Goal: Book appointment/travel/reservation

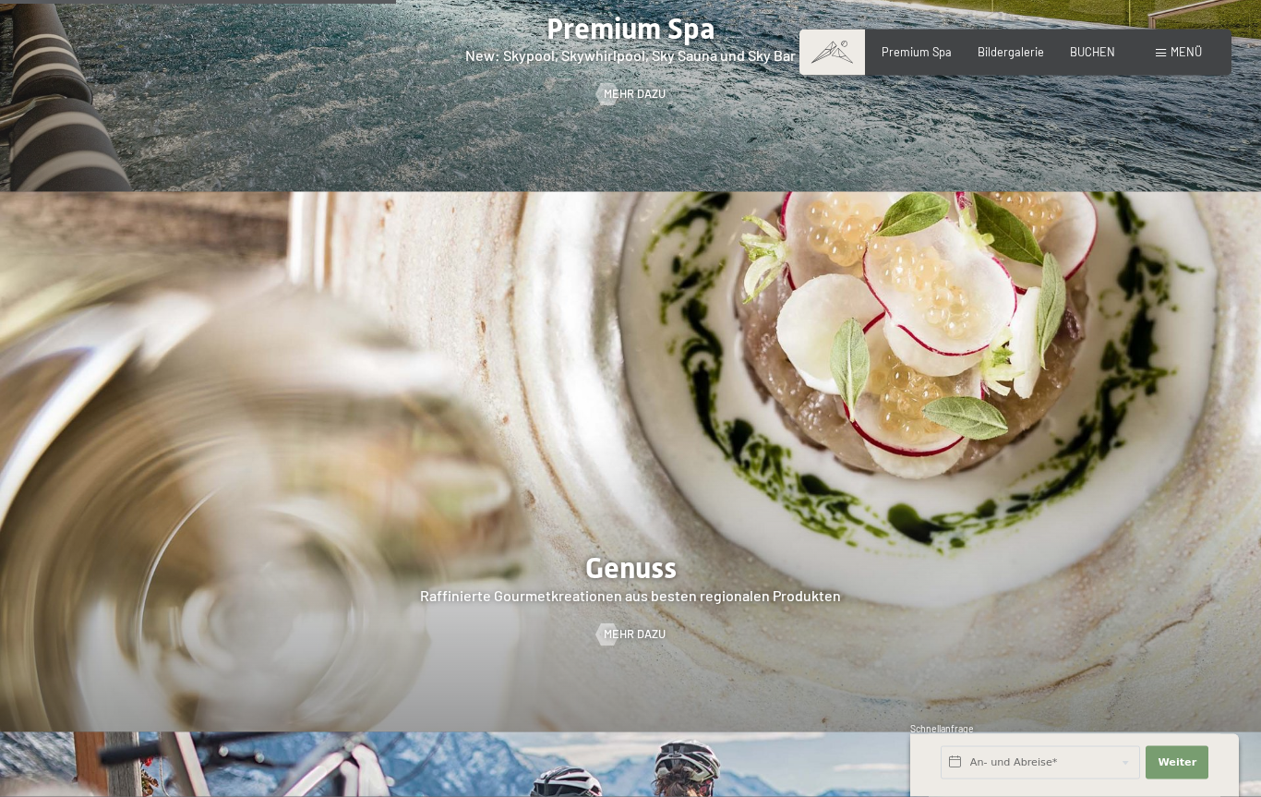
scroll to position [2446, 0]
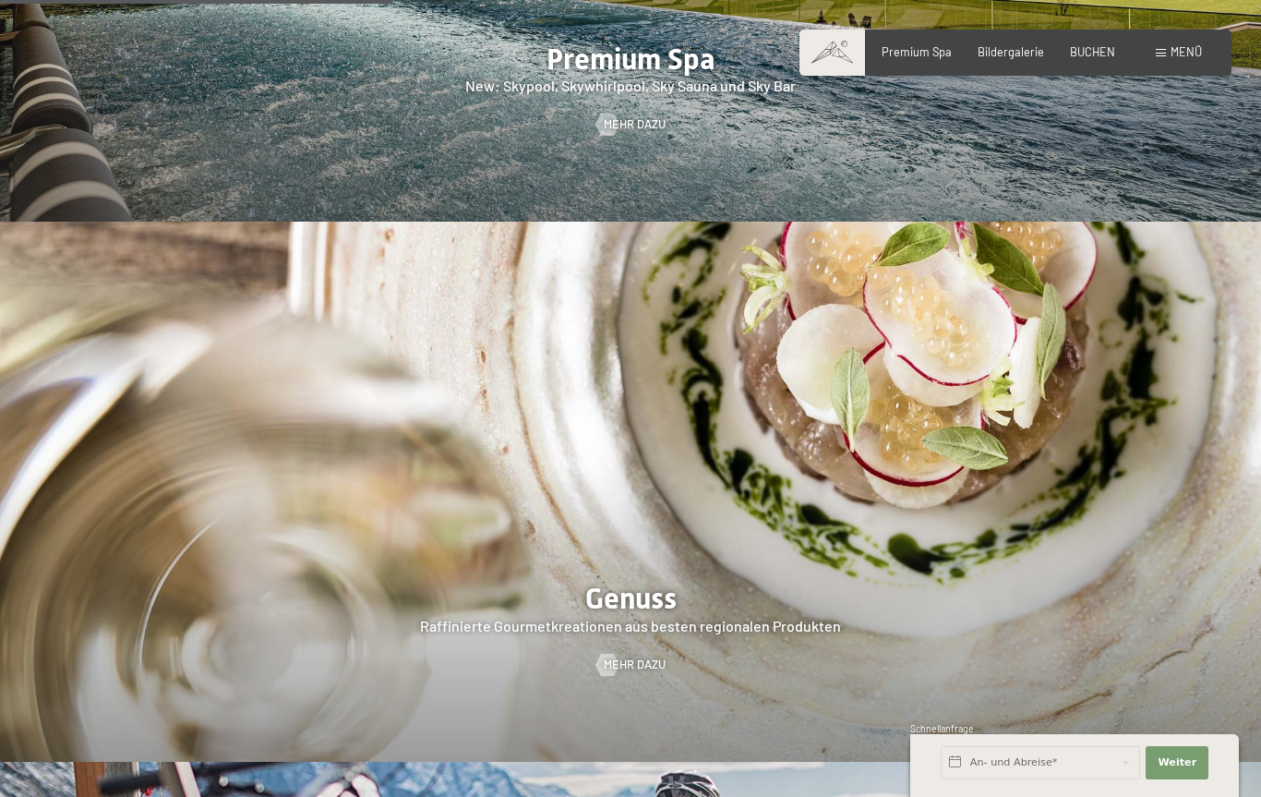
click at [1174, 52] on span "Menü" at bounding box center [1186, 51] width 31 height 15
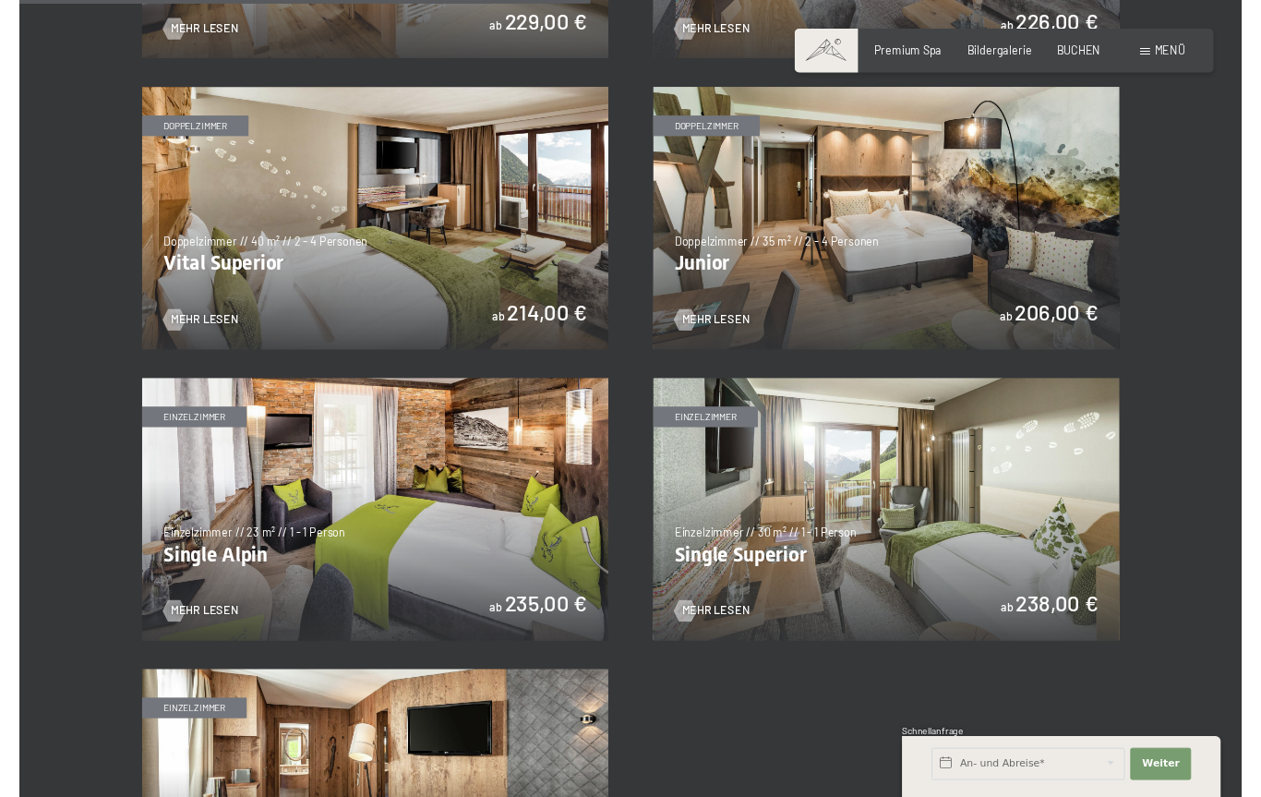
scroll to position [2105, 0]
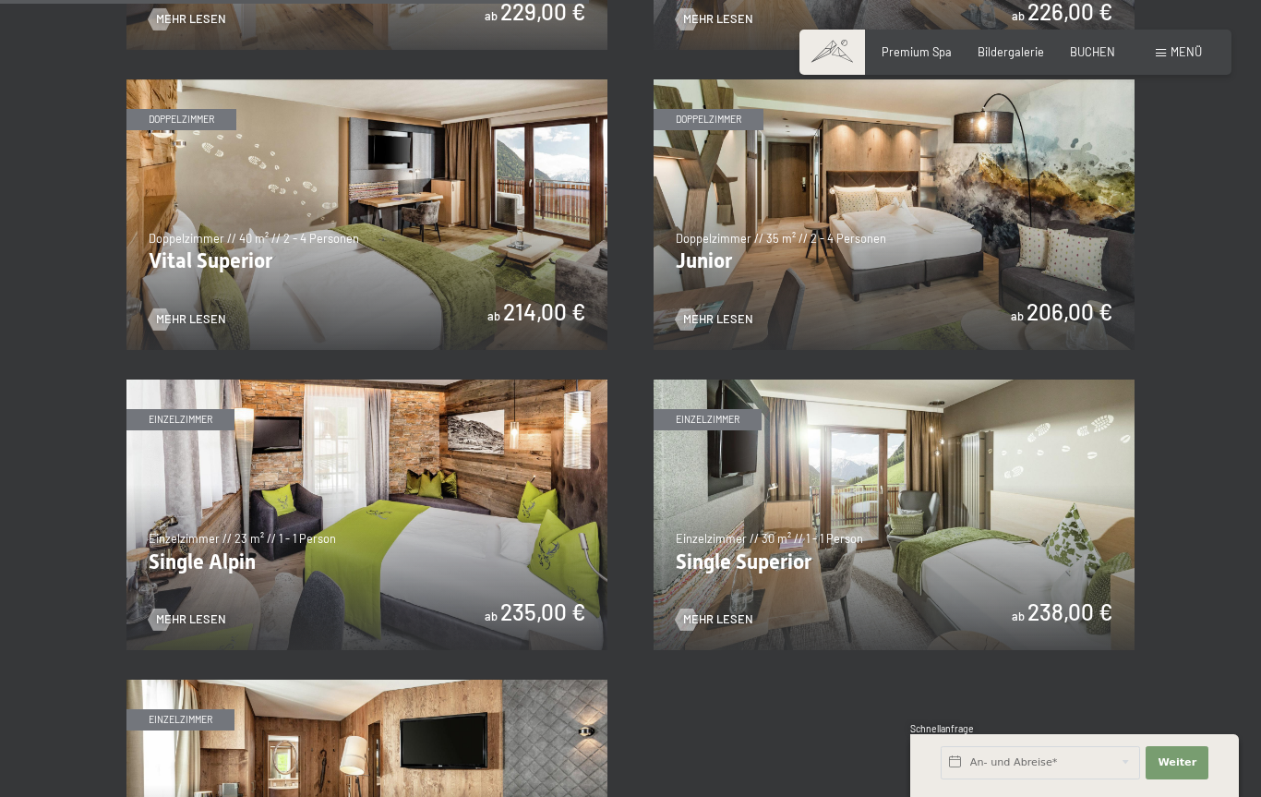
click at [1026, 284] on img at bounding box center [894, 214] width 481 height 271
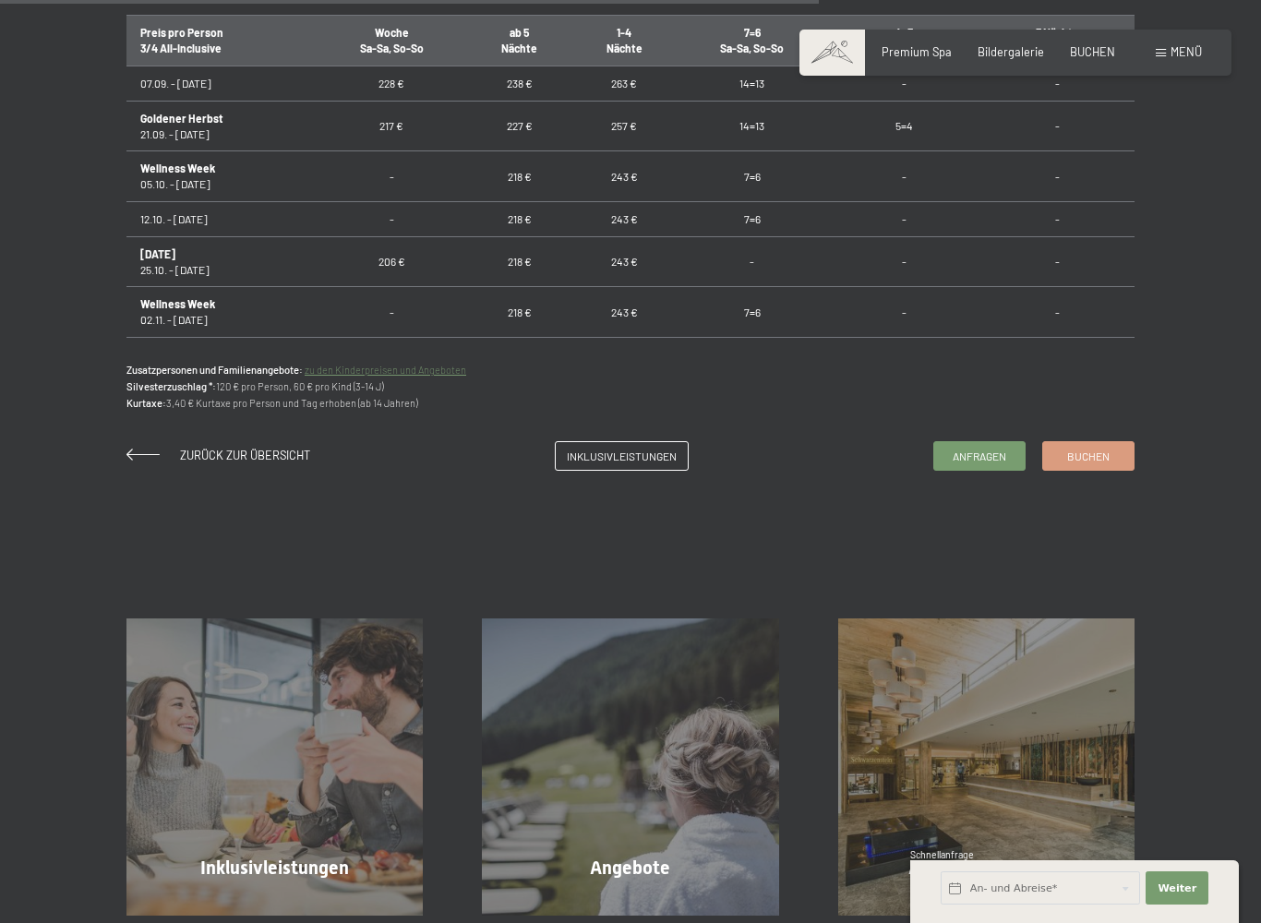
scroll to position [1273, 0]
click at [660, 454] on span "Inklusivleistungen" at bounding box center [622, 455] width 110 height 16
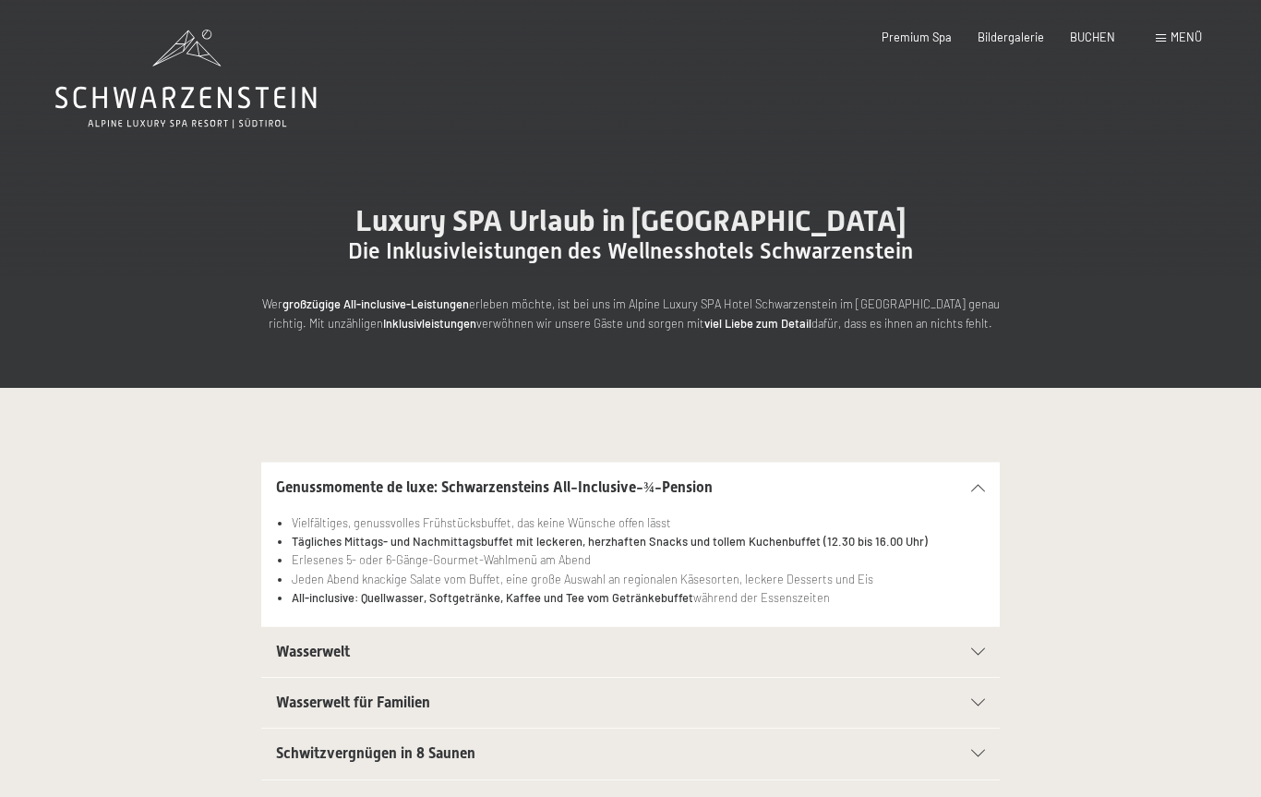
click at [1200, 32] on span "Menü" at bounding box center [1186, 37] width 31 height 15
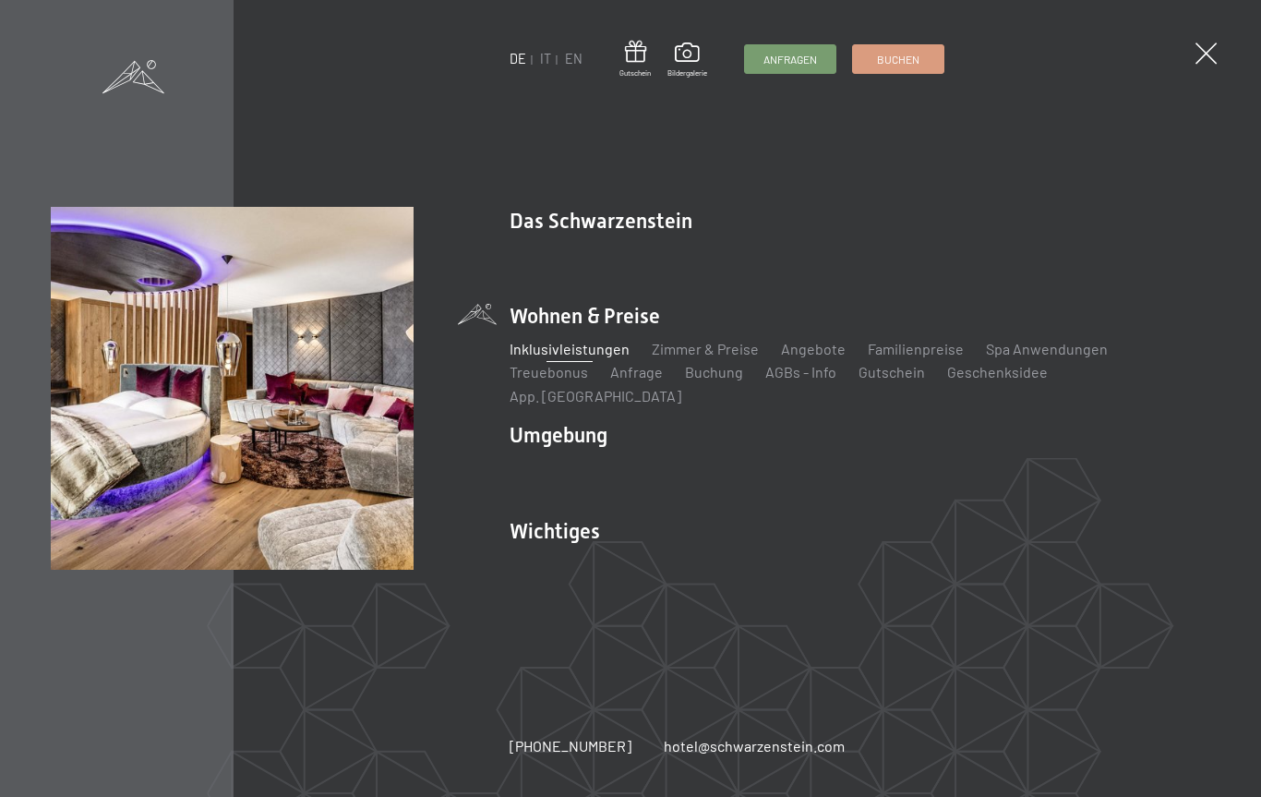
click at [811, 357] on link "Angebote" at bounding box center [813, 349] width 65 height 18
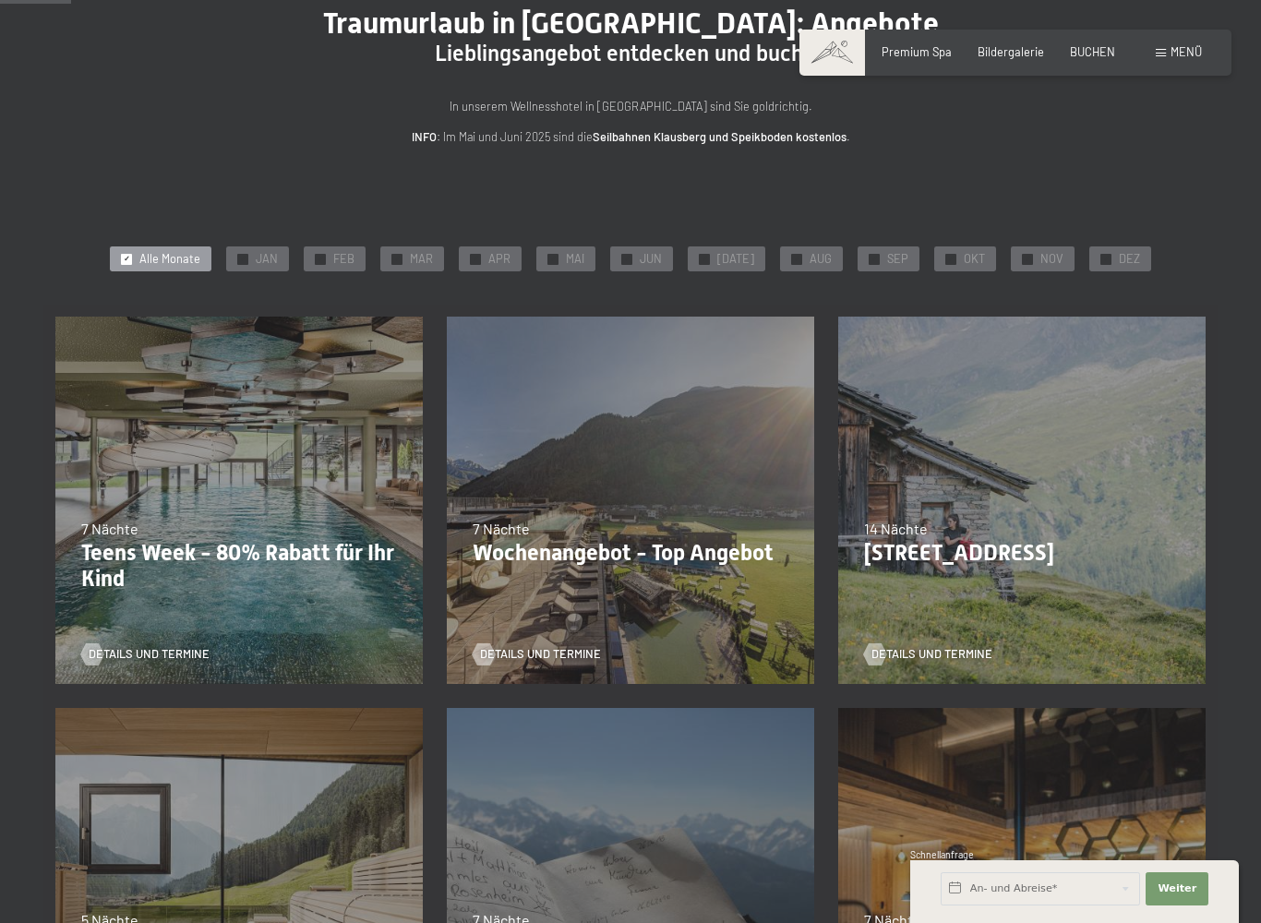
scroll to position [143, 0]
click at [947, 253] on div at bounding box center [951, 258] width 11 height 11
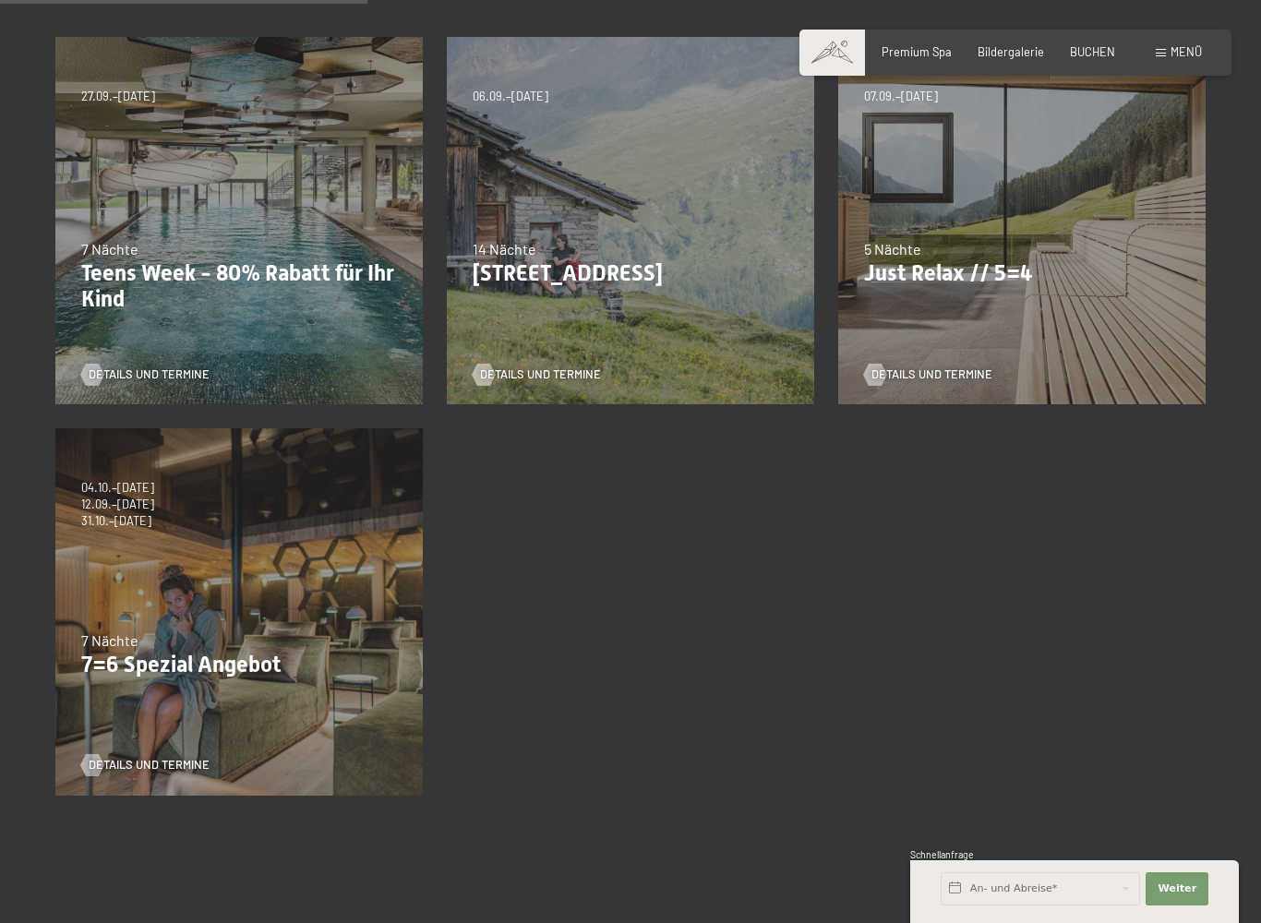
scroll to position [421, 0]
click at [969, 368] on span "Details und Termine" at bounding box center [932, 376] width 121 height 17
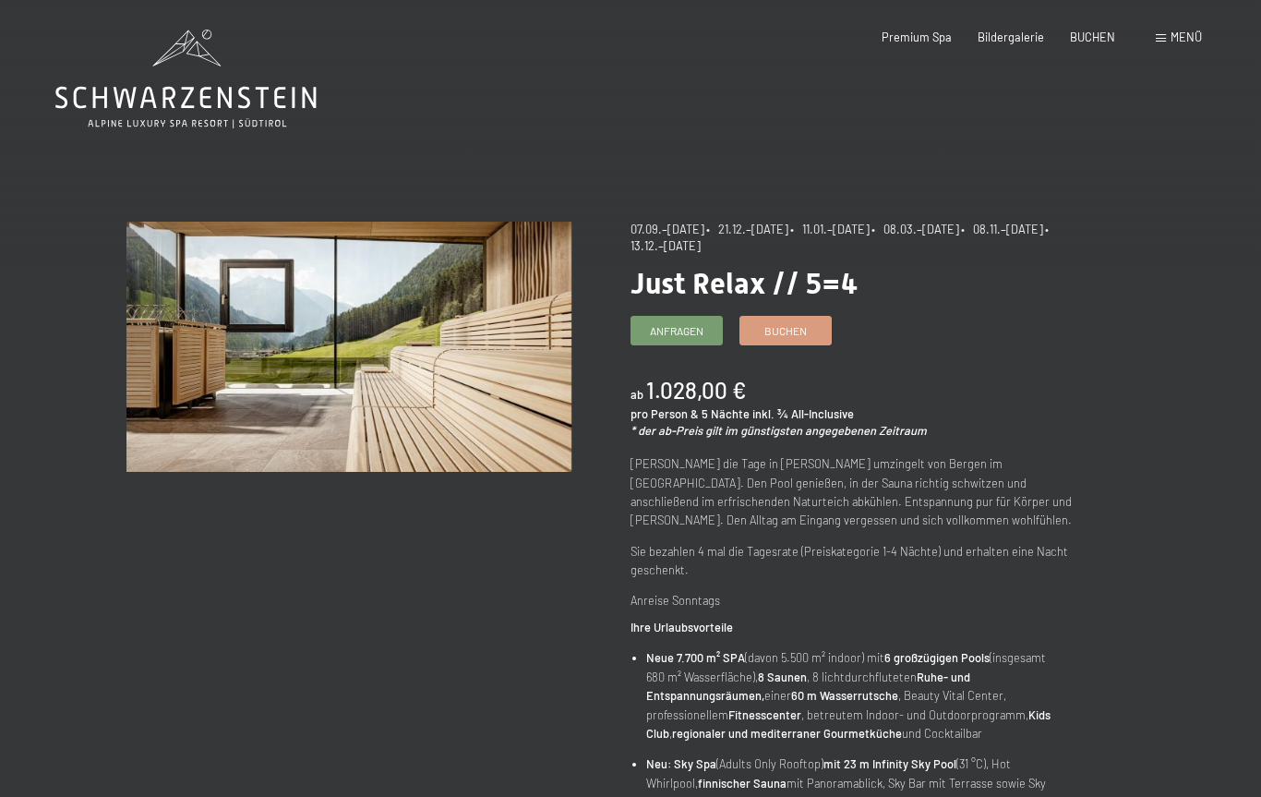
click at [1089, 41] on span "BUCHEN" at bounding box center [1092, 37] width 45 height 15
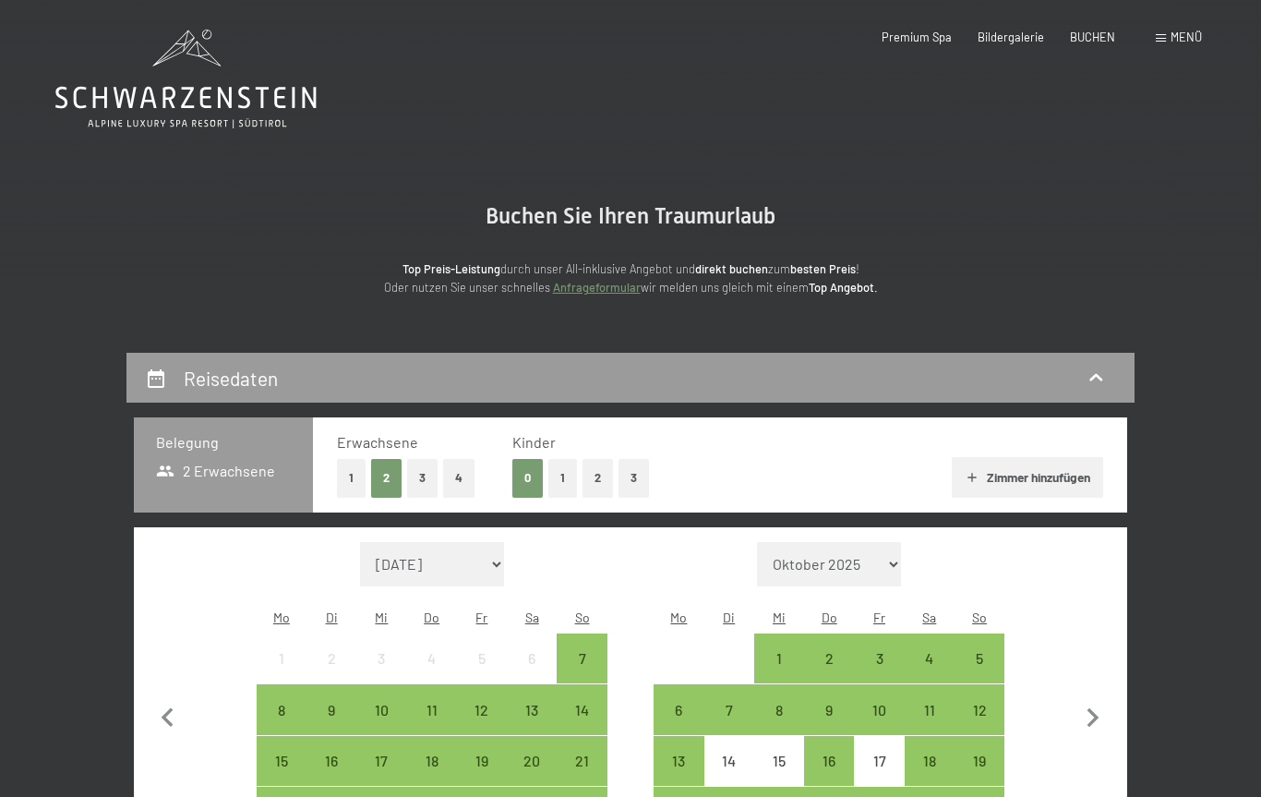
click at [1186, 39] on span "Menü" at bounding box center [1186, 37] width 31 height 15
